Goal: Check status

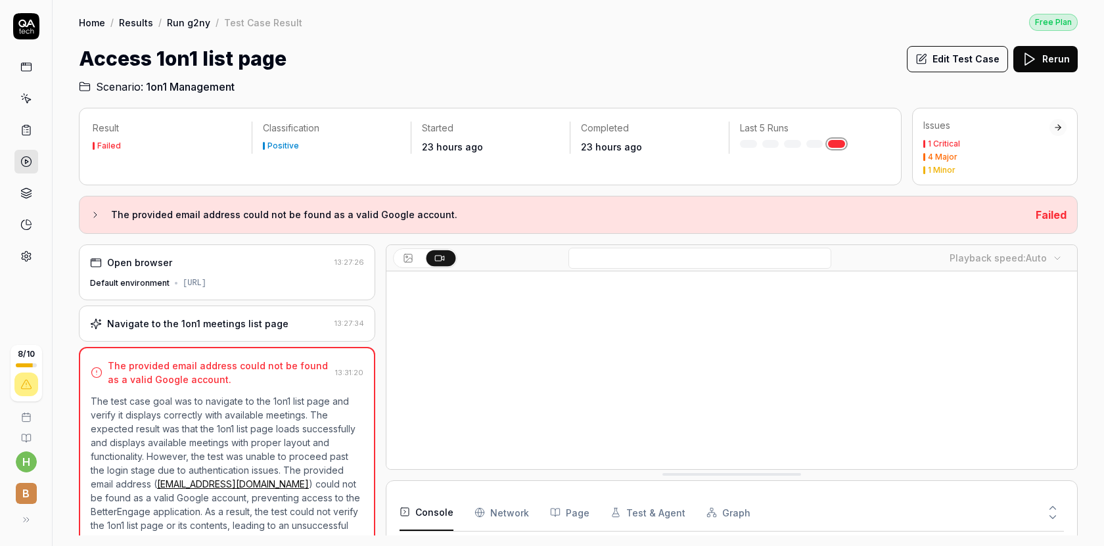
scroll to position [197, 0]
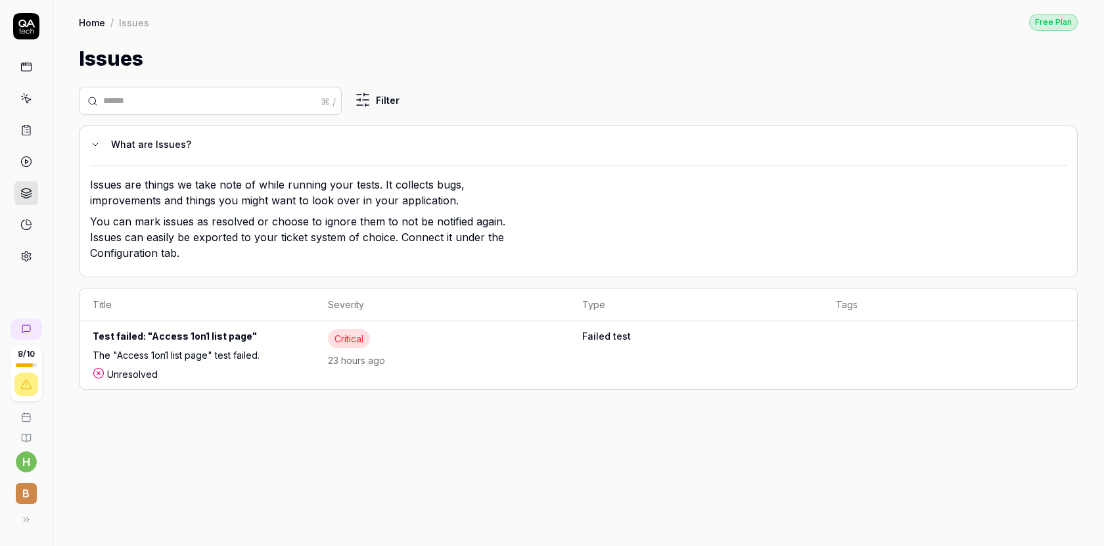
click at [352, 331] on div "Critical" at bounding box center [349, 338] width 42 height 19
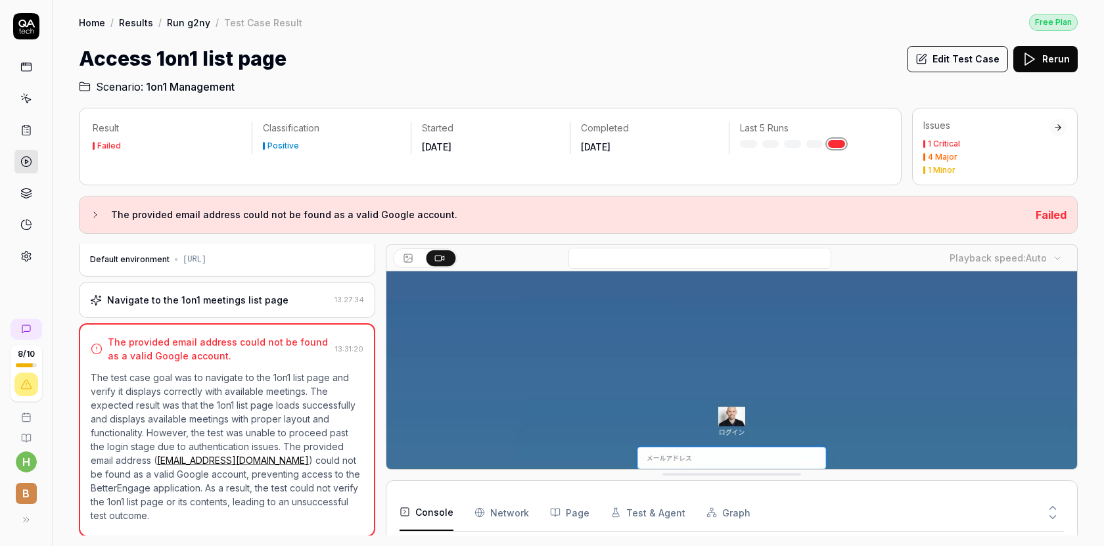
scroll to position [233, 0]
